Goal: Task Accomplishment & Management: Manage account settings

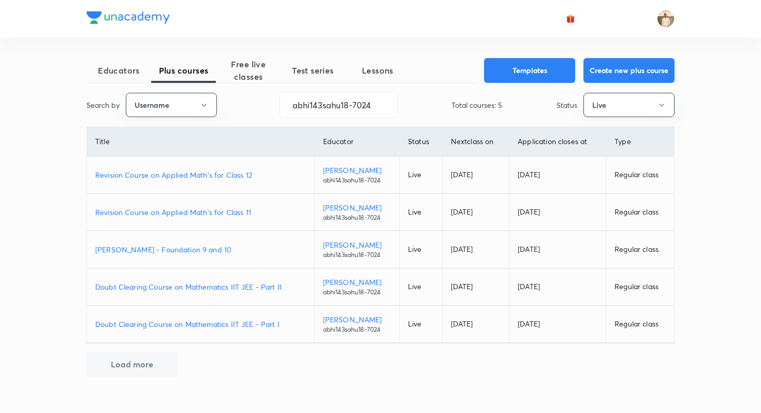
click at [217, 213] on p "Revision Course on Applied Math's for Class 11" at bounding box center [200, 212] width 211 height 11
click at [237, 175] on p "Revision Course on Applied Math's for Class 12" at bounding box center [200, 174] width 211 height 11
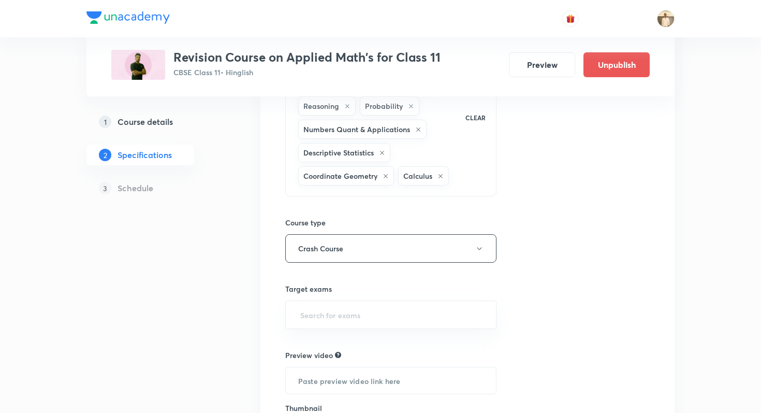
scroll to position [300, 0]
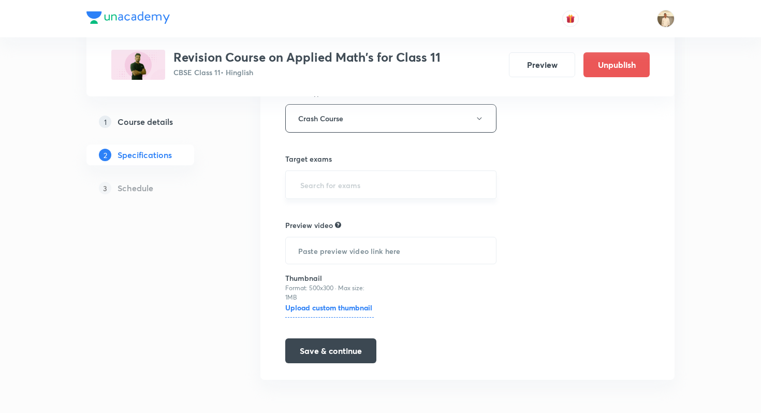
click at [358, 195] on div "​" at bounding box center [390, 184] width 211 height 28
type input "cbse"
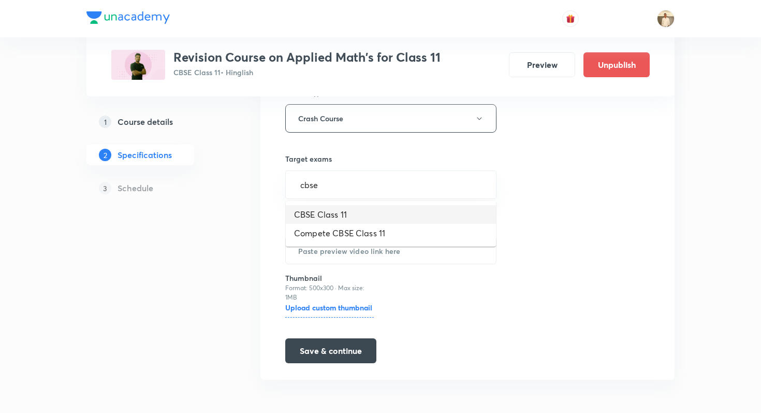
click at [352, 215] on li "CBSE Class 11" at bounding box center [391, 214] width 210 height 19
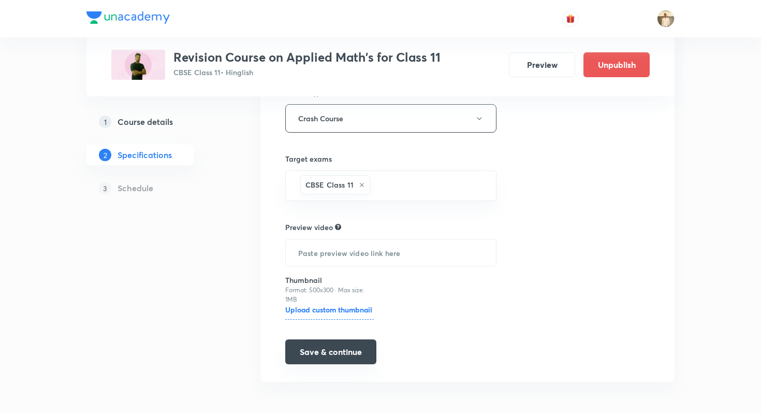
click at [348, 341] on button "Save & continue" at bounding box center [330, 351] width 91 height 25
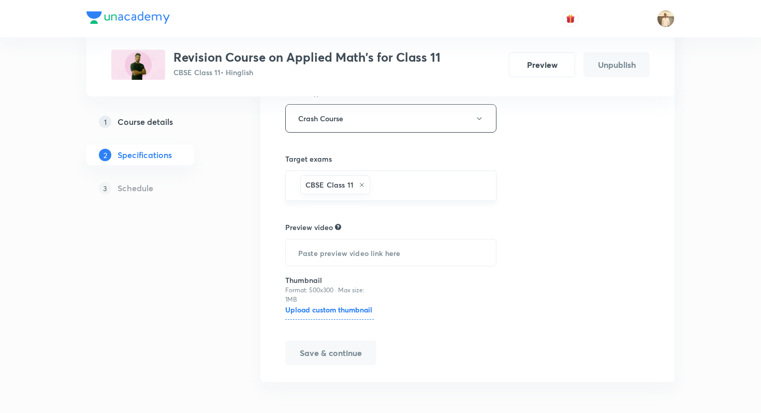
click at [411, 191] on input "text" at bounding box center [427, 185] width 111 height 19
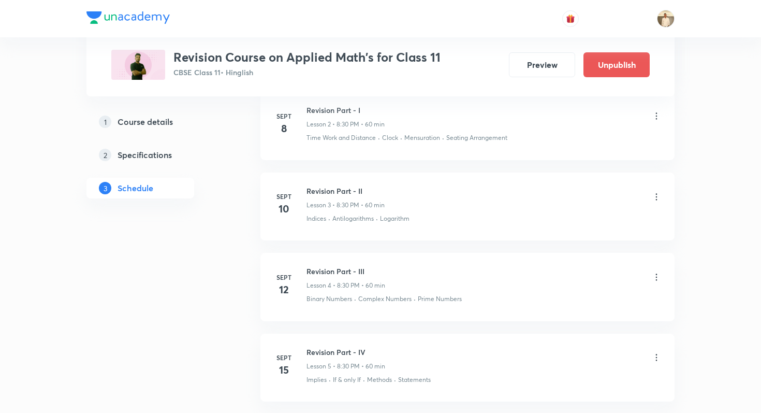
scroll to position [770, 0]
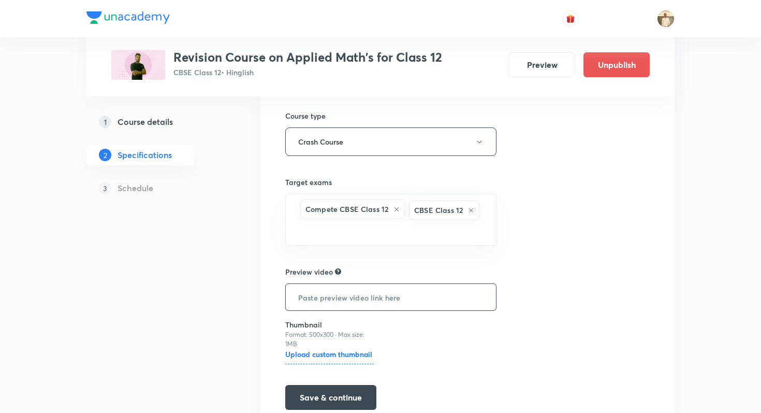
scroll to position [300, 0]
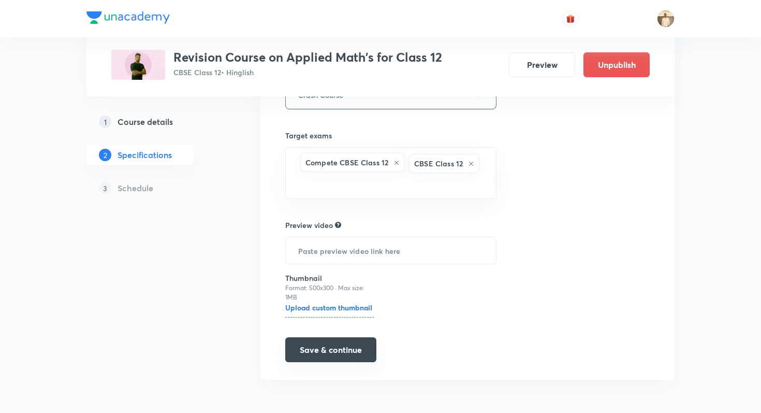
click at [343, 345] on button "Save & continue" at bounding box center [330, 349] width 91 height 25
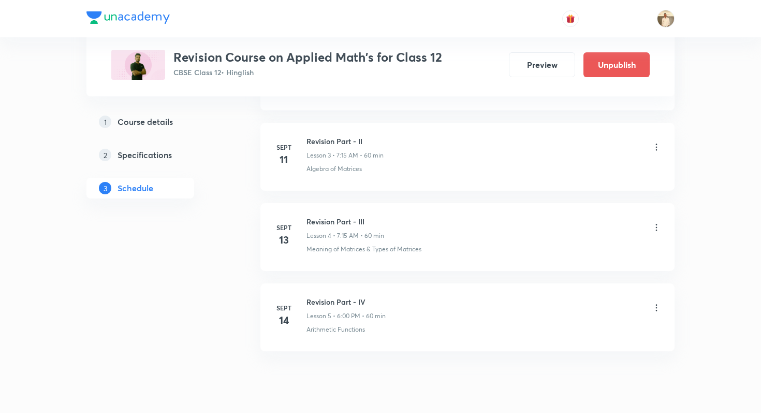
scroll to position [731, 0]
click at [659, 231] on icon at bounding box center [656, 229] width 10 height 10
click at [601, 252] on li "Edit" at bounding box center [604, 255] width 113 height 19
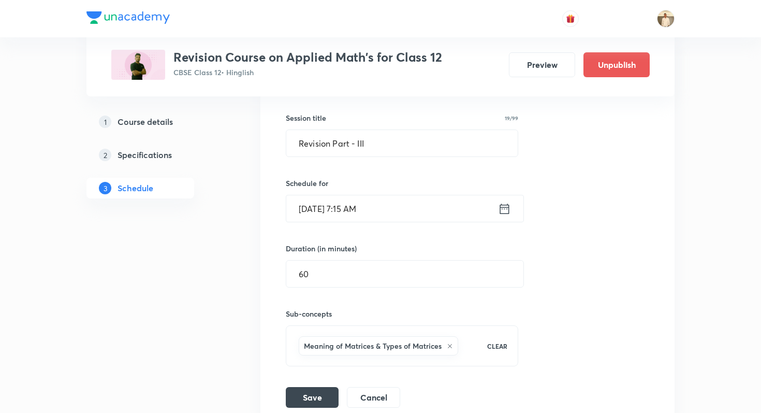
scroll to position [503, 0]
click at [415, 203] on input "Sept 13, 2025, 7:15 AM" at bounding box center [392, 209] width 212 height 26
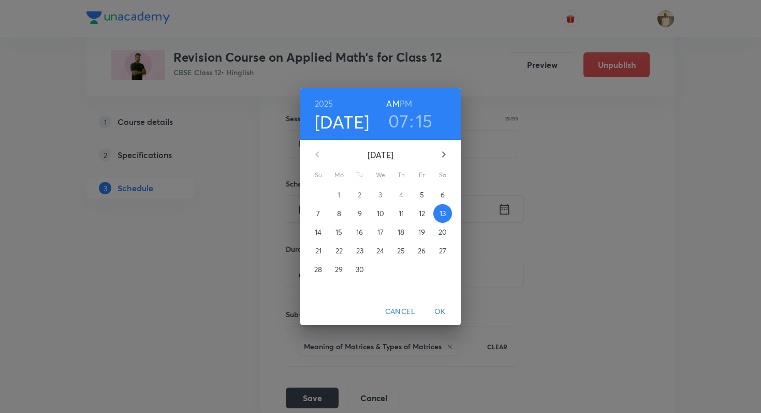
click at [408, 104] on h6 "PM" at bounding box center [406, 103] width 12 height 14
click at [440, 311] on span "OK" at bounding box center [440, 311] width 25 height 13
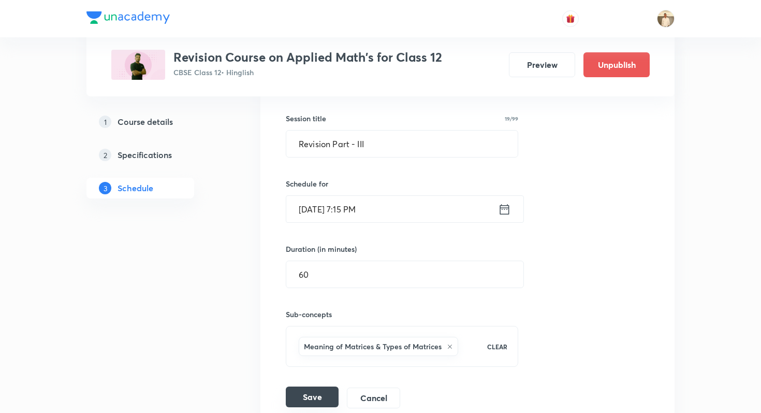
click at [311, 399] on button "Save" at bounding box center [312, 396] width 53 height 21
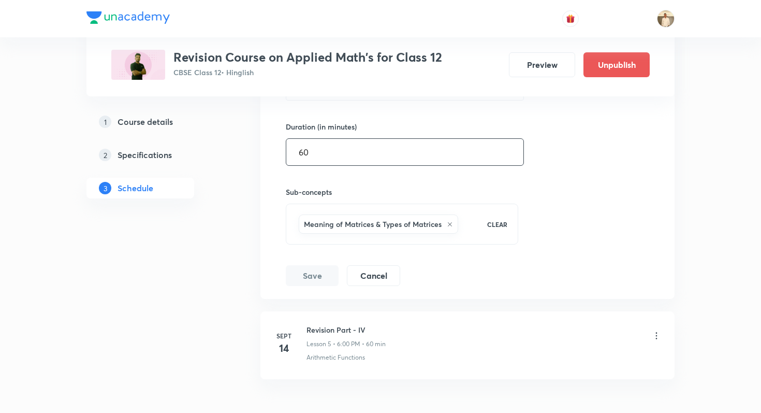
scroll to position [631, 0]
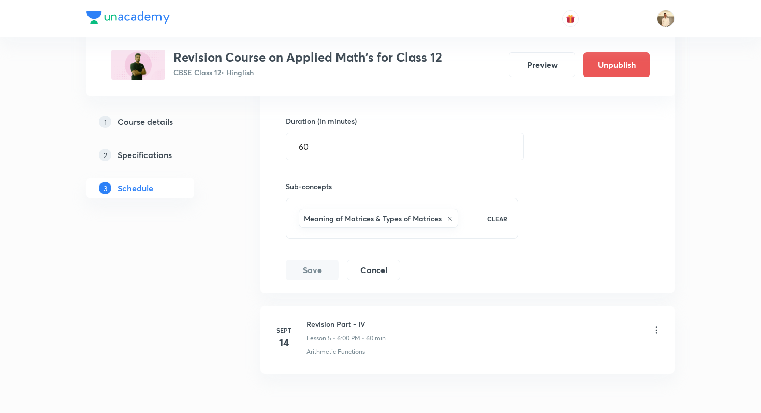
click at [310, 267] on button "Save" at bounding box center [312, 269] width 53 height 21
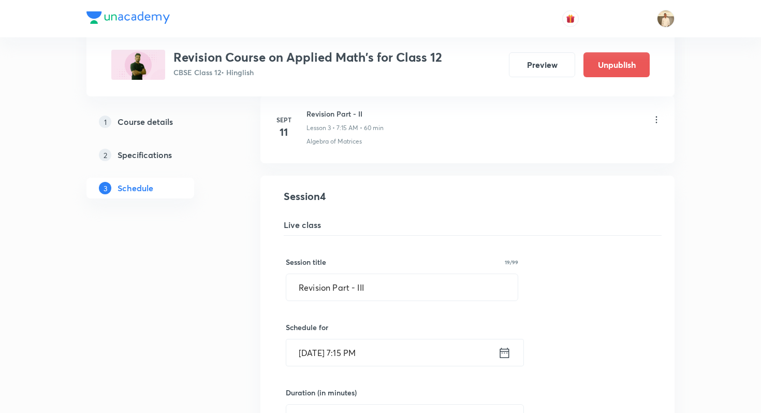
scroll to position [348, 0]
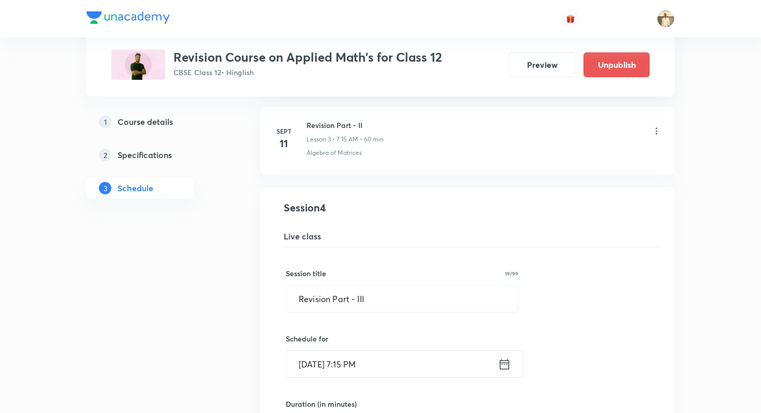
click at [652, 128] on icon at bounding box center [656, 131] width 10 height 10
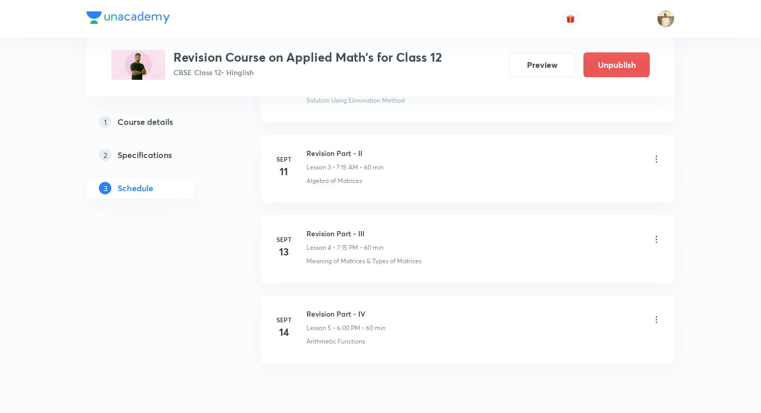
scroll to position [719, 0]
click at [659, 161] on icon at bounding box center [656, 161] width 10 height 10
click at [614, 188] on li "Edit" at bounding box center [604, 187] width 113 height 19
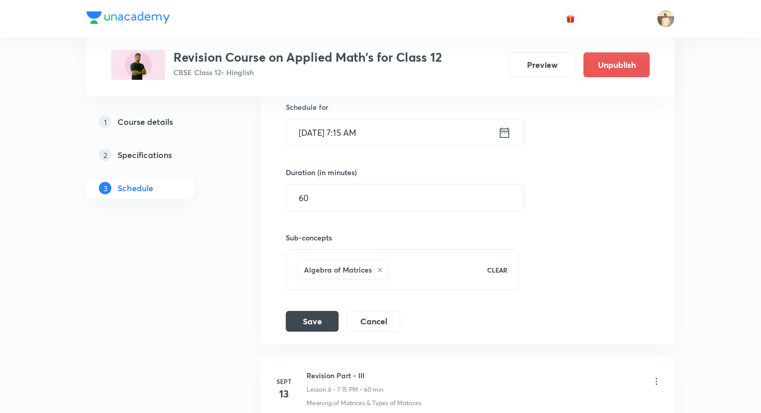
scroll to position [445, 0]
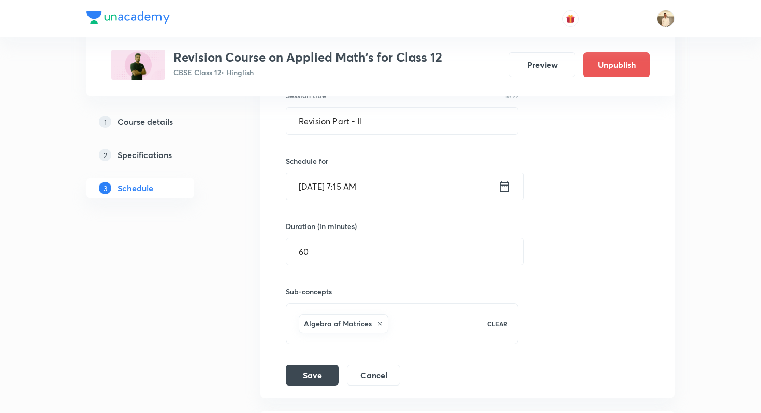
click at [378, 185] on input "Sept 11, 2025, 7:15 AM" at bounding box center [392, 186] width 212 height 26
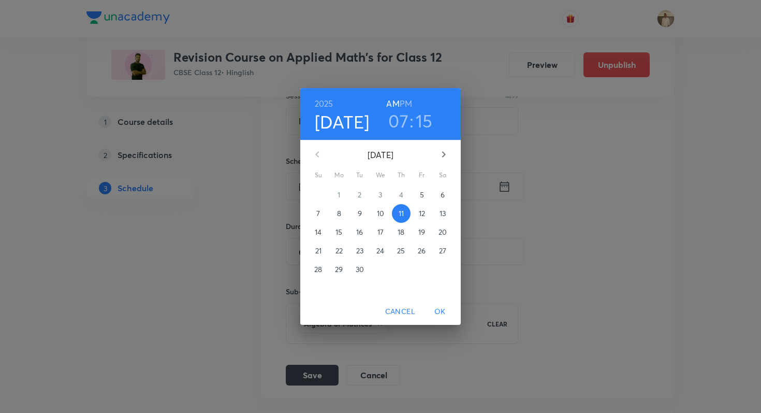
click at [407, 100] on h6 "PM" at bounding box center [406, 103] width 12 height 14
click at [438, 311] on span "OK" at bounding box center [440, 311] width 25 height 13
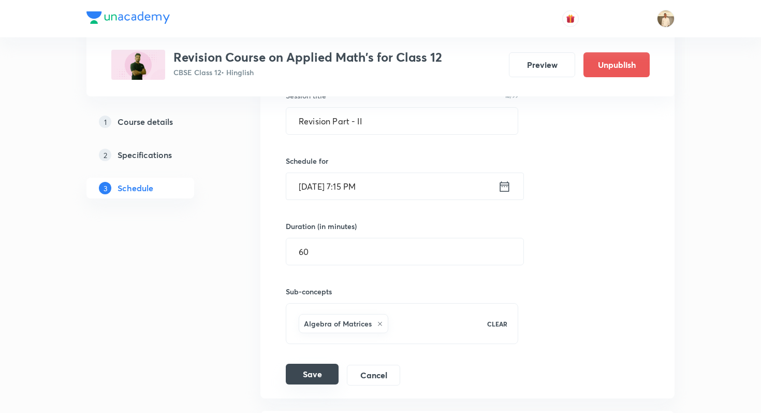
click at [322, 375] on button "Save" at bounding box center [312, 374] width 53 height 21
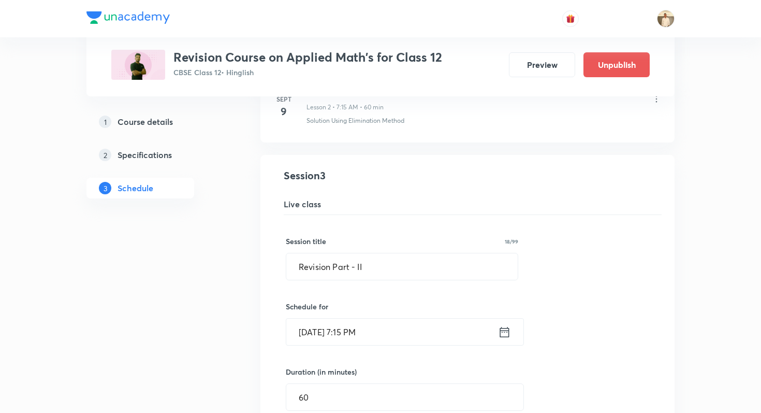
scroll to position [297, 0]
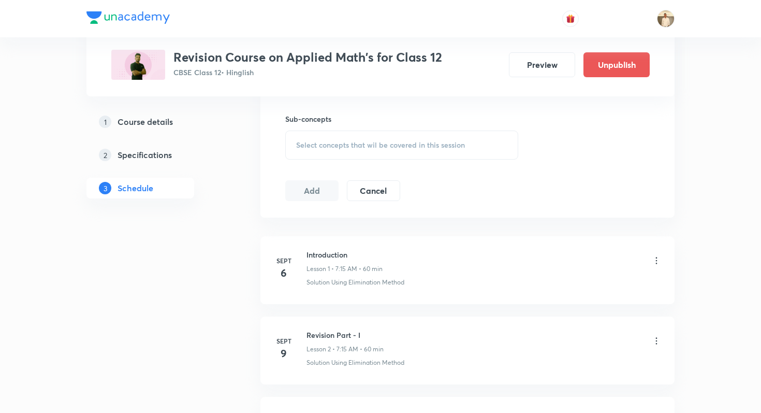
scroll to position [460, 0]
click at [653, 256] on icon at bounding box center [656, 259] width 10 height 10
click at [579, 281] on li "Edit" at bounding box center [604, 284] width 113 height 19
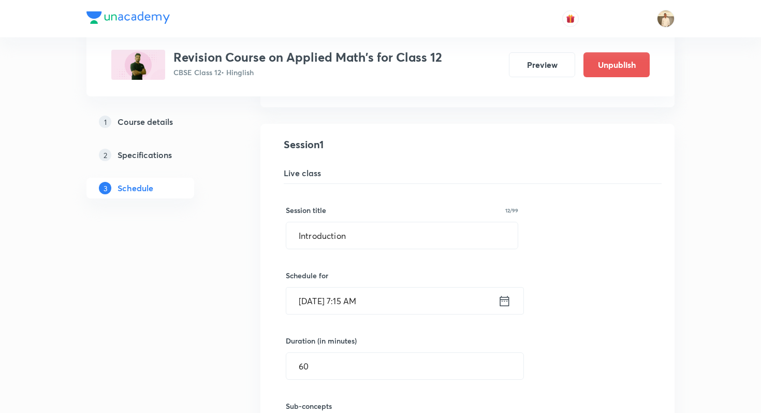
scroll to position [181, 0]
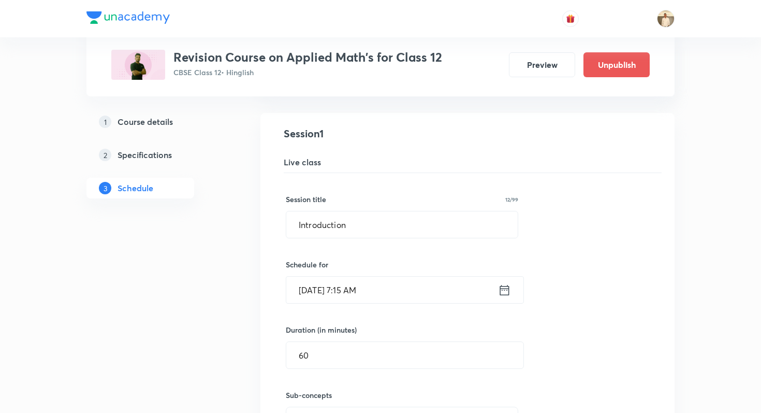
click at [506, 294] on icon at bounding box center [504, 290] width 13 height 14
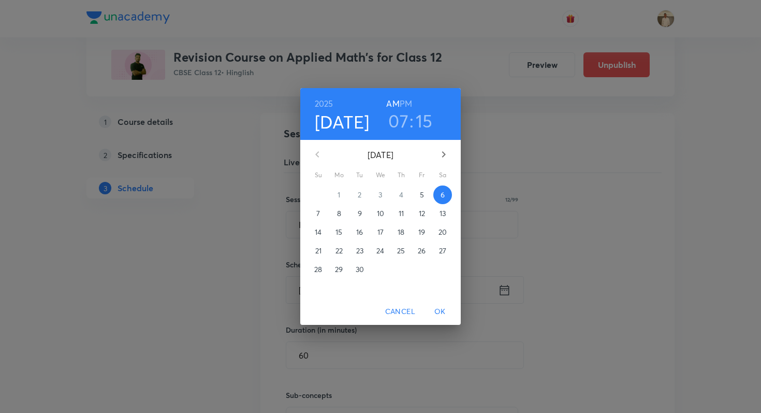
click at [407, 105] on h6 "PM" at bounding box center [406, 103] width 12 height 14
click at [441, 308] on span "OK" at bounding box center [440, 311] width 25 height 13
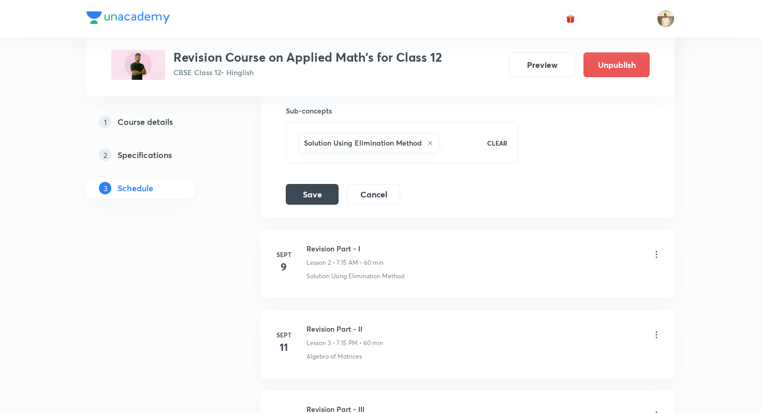
scroll to position [491, 0]
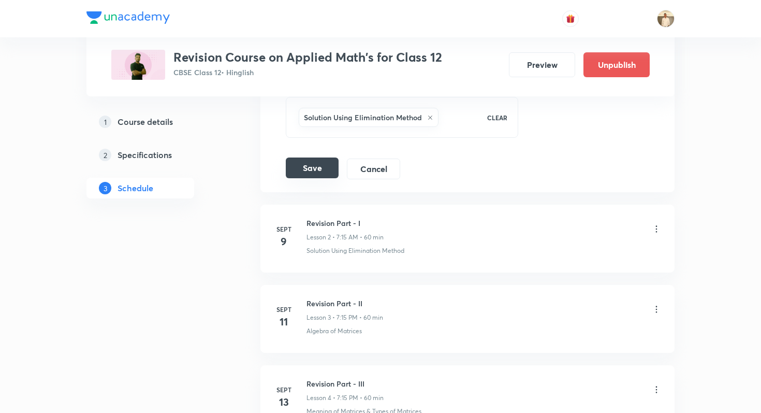
click at [300, 173] on button "Save" at bounding box center [312, 167] width 53 height 21
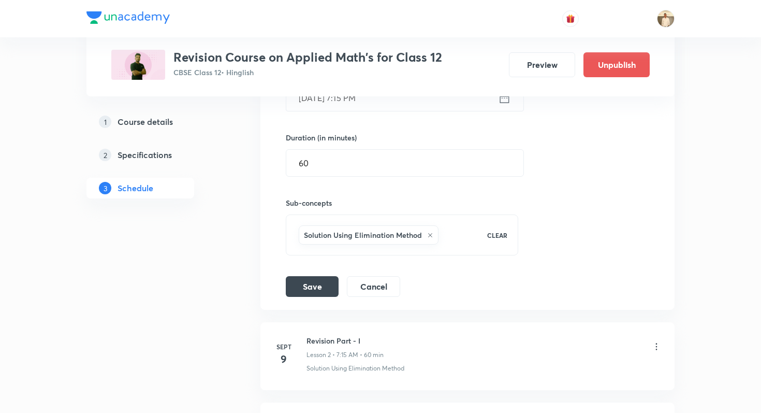
scroll to position [378, 0]
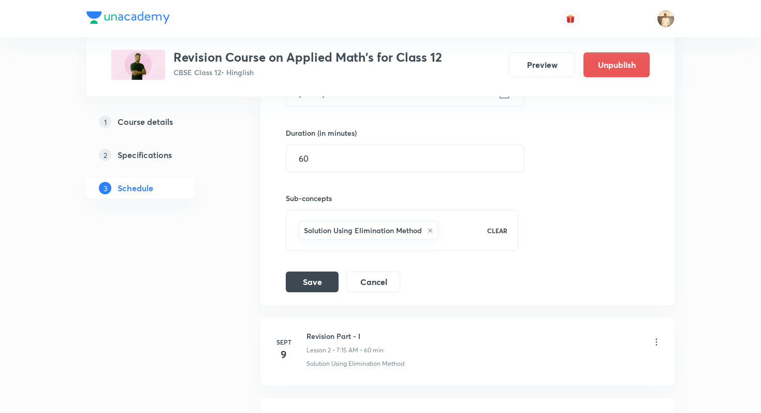
click at [658, 344] on icon at bounding box center [656, 342] width 10 height 10
click at [658, 337] on icon at bounding box center [656, 342] width 10 height 10
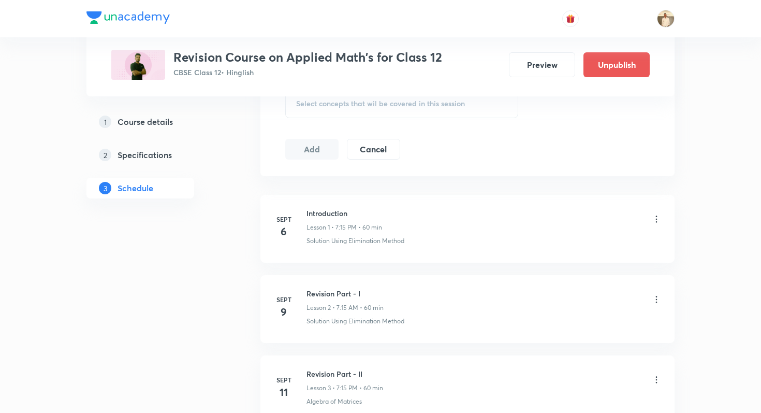
scroll to position [507, 0]
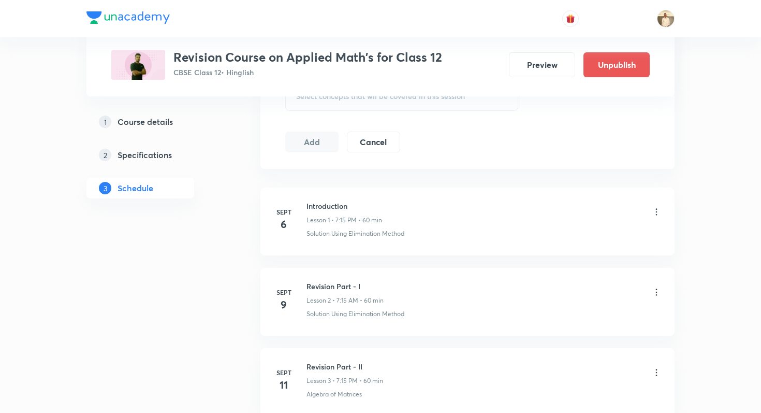
click at [661, 290] on icon at bounding box center [656, 292] width 10 height 10
click at [592, 316] on li "Edit" at bounding box center [604, 318] width 113 height 19
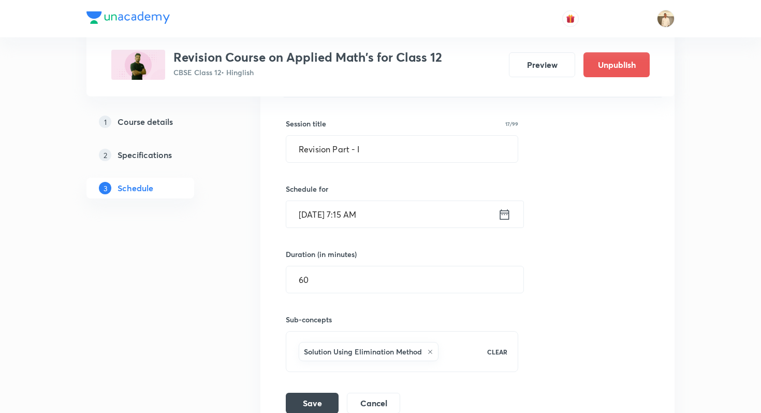
scroll to position [328, 0]
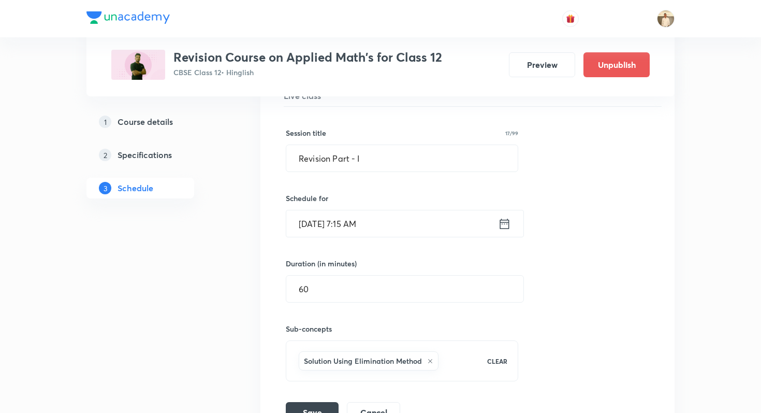
click at [502, 222] on icon at bounding box center [504, 223] width 13 height 14
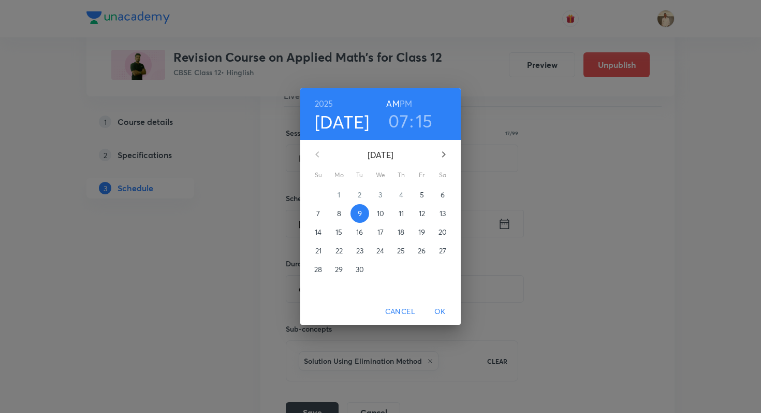
click at [406, 104] on h6 "PM" at bounding box center [406, 103] width 12 height 14
click at [439, 315] on span "OK" at bounding box center [440, 311] width 25 height 13
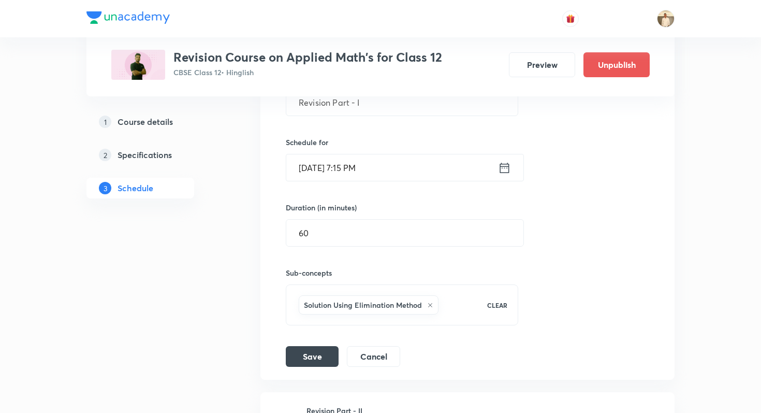
scroll to position [395, 0]
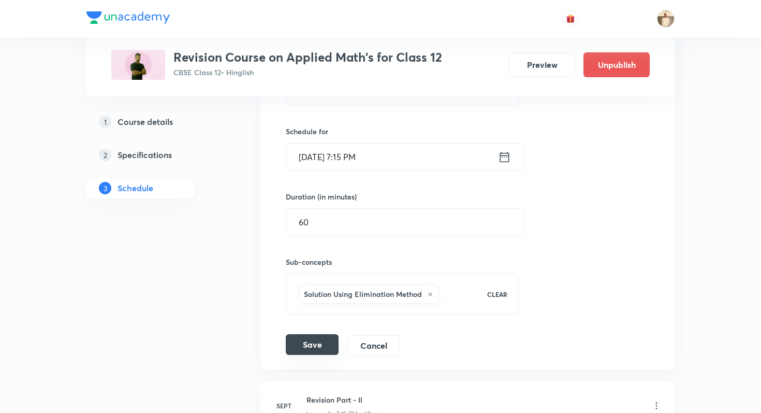
click at [306, 352] on button "Save" at bounding box center [312, 344] width 53 height 21
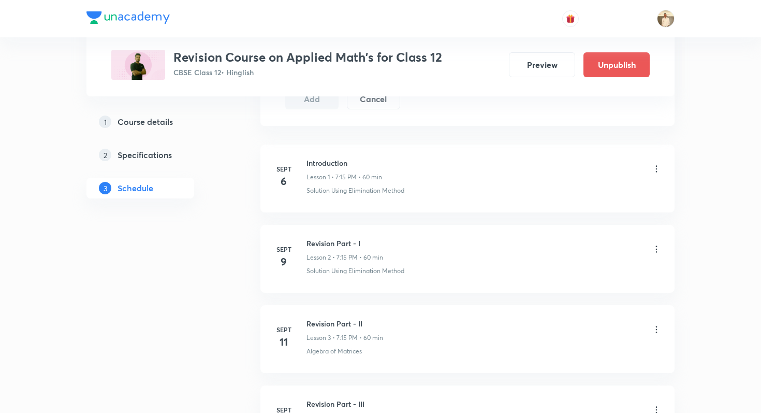
scroll to position [553, 0]
